Goal: Task Accomplishment & Management: Complete application form

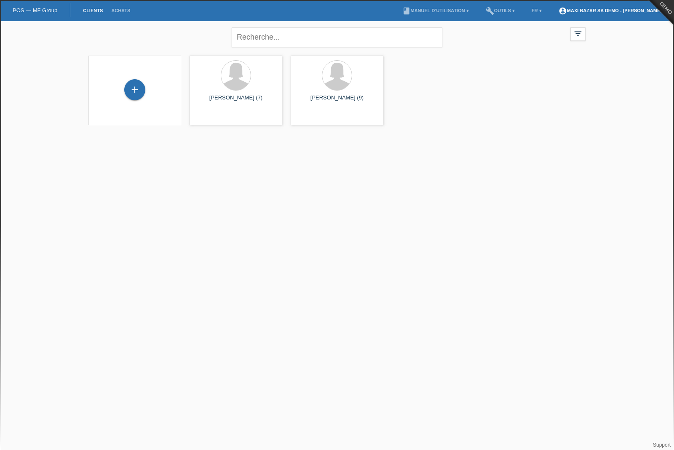
click at [617, 12] on link "account_circle MAXI BAZAR SA Demo - Ali Takla ▾" at bounding box center [612, 10] width 115 height 5
click at [581, 57] on link "Déconnexion" at bounding box center [576, 60] width 32 height 6
click at [133, 92] on div "+" at bounding box center [135, 90] width 20 height 14
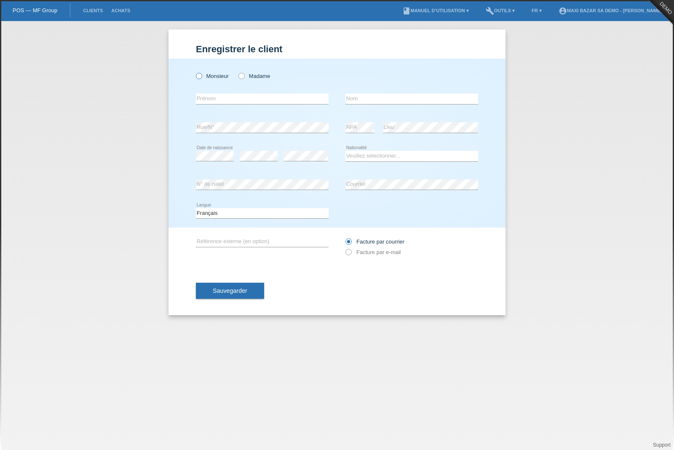
click at [195, 72] on icon at bounding box center [195, 72] width 0 height 0
click at [201, 76] on input "Monsieur" at bounding box center [198, 75] width 5 height 5
radio input "true"
click at [210, 98] on input "text" at bounding box center [262, 99] width 133 height 11
type input "[PERSON_NAME]"
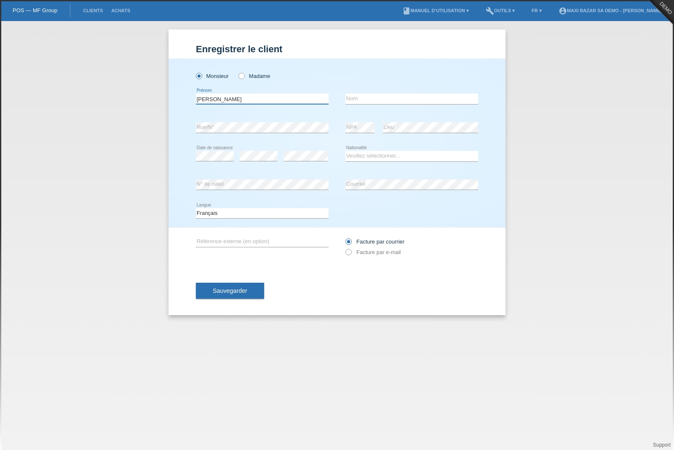
type input "Takla"
select select "CH"
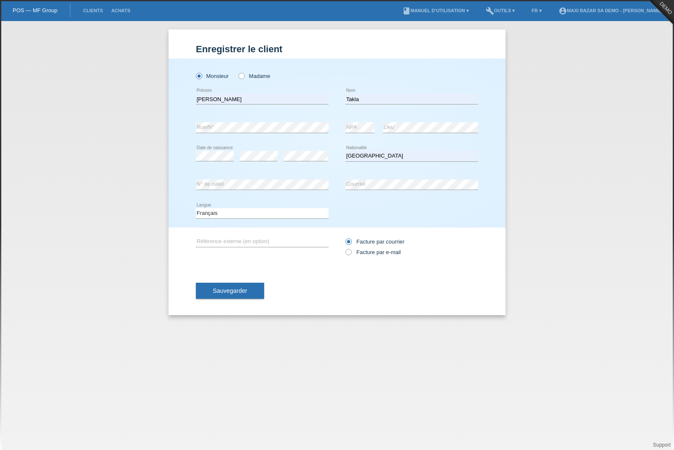
click at [236, 294] on span "Sauvegarder" at bounding box center [230, 290] width 35 height 7
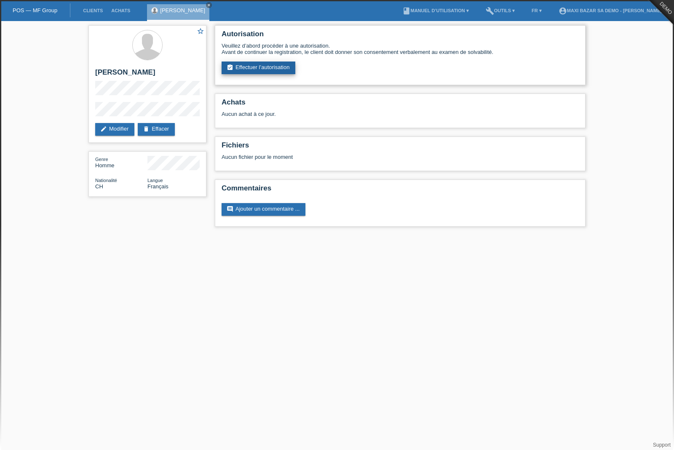
click at [251, 69] on link "assignment_turned_in Effectuer l’autorisation" at bounding box center [259, 68] width 74 height 13
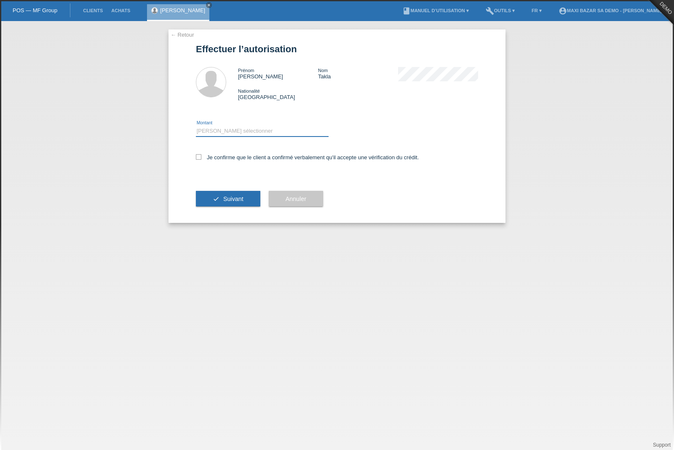
select select "2"
drag, startPoint x: 239, startPoint y: 133, endPoint x: 69, endPoint y: 205, distance: 184.6
click at [0, 0] on html "POS — MF Group Clients Achats Ali Takla close menu account_circle build" at bounding box center [337, 10] width 674 height 21
click at [69, 206] on div "← Retour Effectuer l’autorisation Prénom Ali Nom Takla Nationalité Suisse error" at bounding box center [337, 235] width 674 height 429
click at [194, 160] on div "← Retour Effectuer l’autorisation Prénom Ali Nom Takla Nationalité Suisse" at bounding box center [337, 125] width 337 height 193
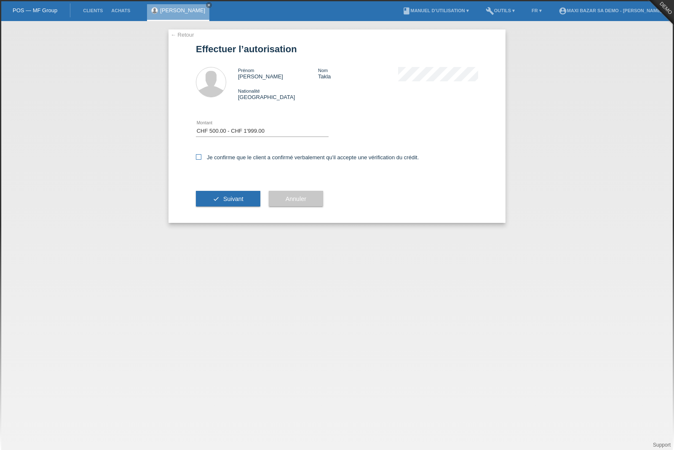
click at [199, 160] on icon at bounding box center [198, 156] width 5 height 5
click at [199, 160] on input "Je confirme que le client a confirmé verbalement qu'il accepte une vérification…" at bounding box center [198, 156] width 5 height 5
checkbox input "true"
click at [217, 205] on button "check Suivant" at bounding box center [228, 199] width 64 height 16
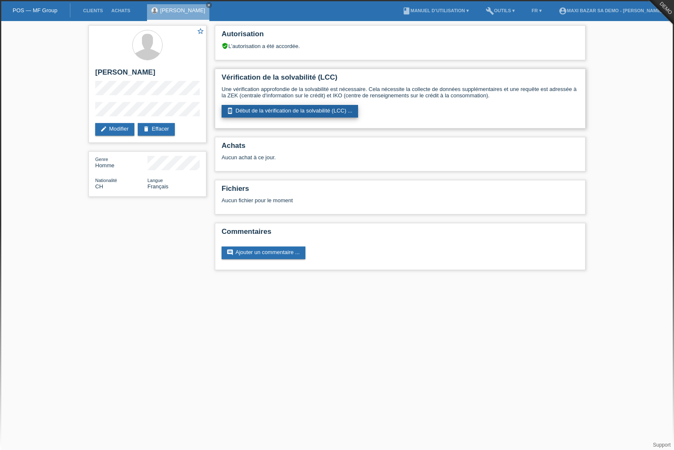
click at [257, 117] on link "perm_device_information Début de la vérification de la solvabilité (LCC) ..." at bounding box center [290, 111] width 137 height 13
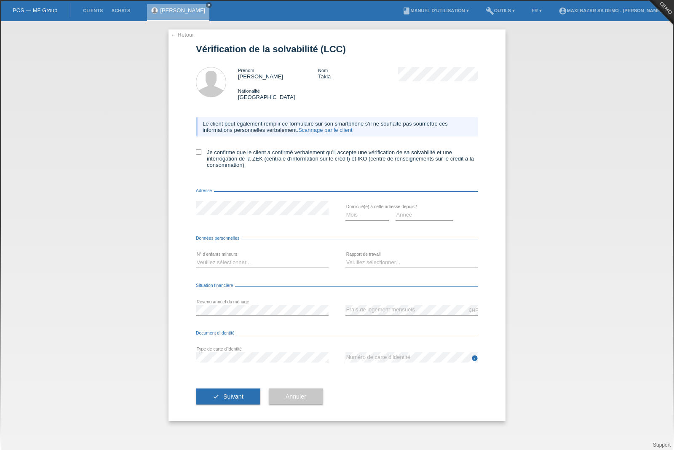
click at [178, 35] on link "← Retour" at bounding box center [183, 35] width 24 height 6
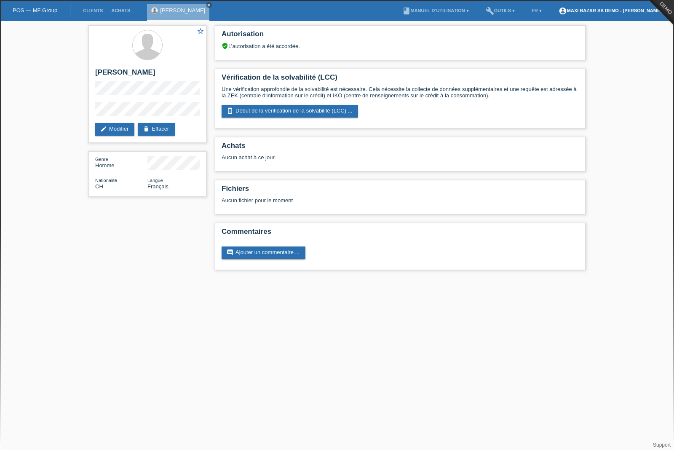
click at [623, 13] on link "account_circle MAXI BAZAR SA Demo - [PERSON_NAME] ▾" at bounding box center [612, 10] width 115 height 5
click at [580, 57] on link "Déconnexion" at bounding box center [576, 60] width 32 height 6
